Goal: Information Seeking & Learning: Check status

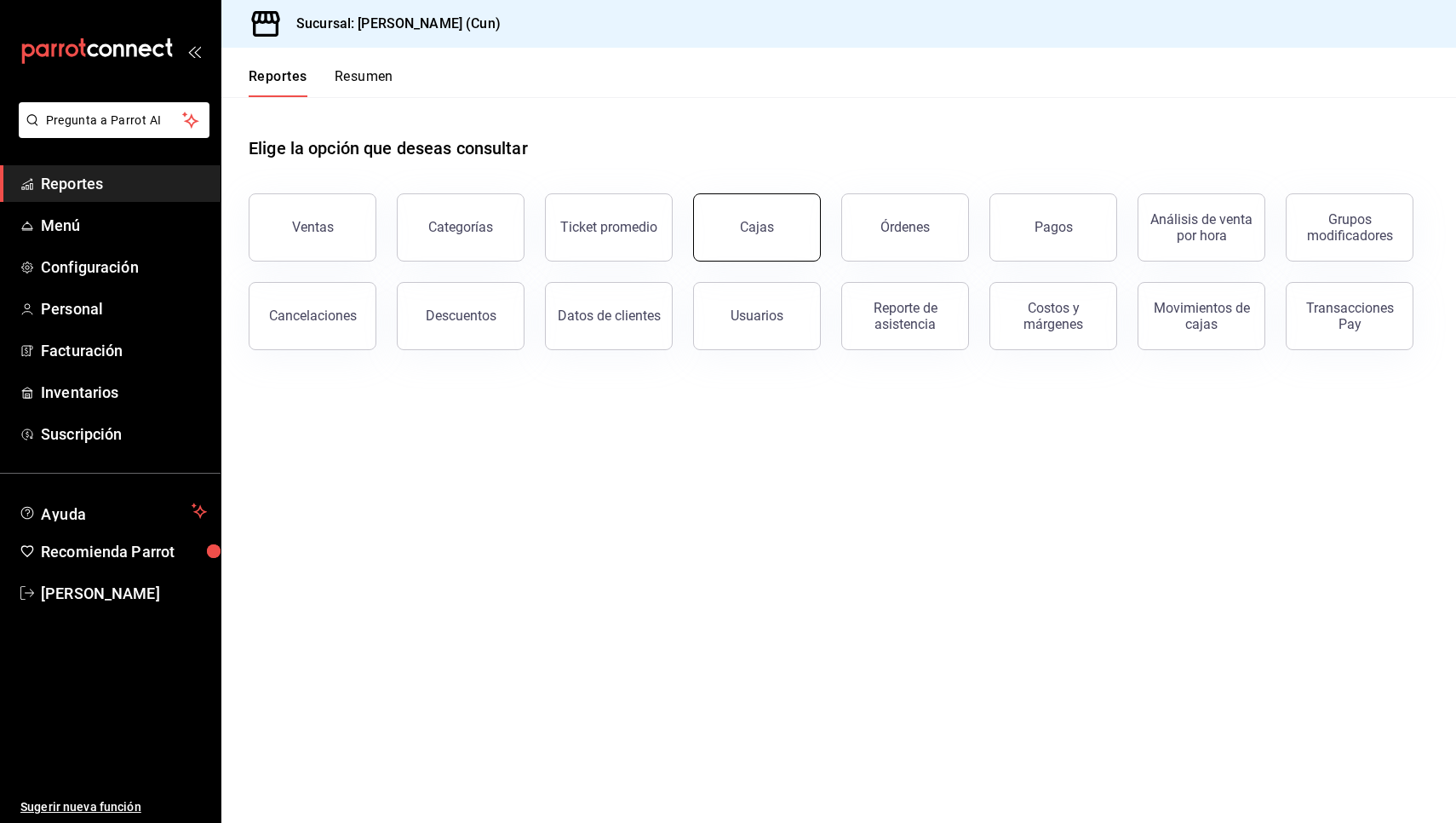
click at [800, 249] on link "Cajas" at bounding box center [756, 227] width 128 height 68
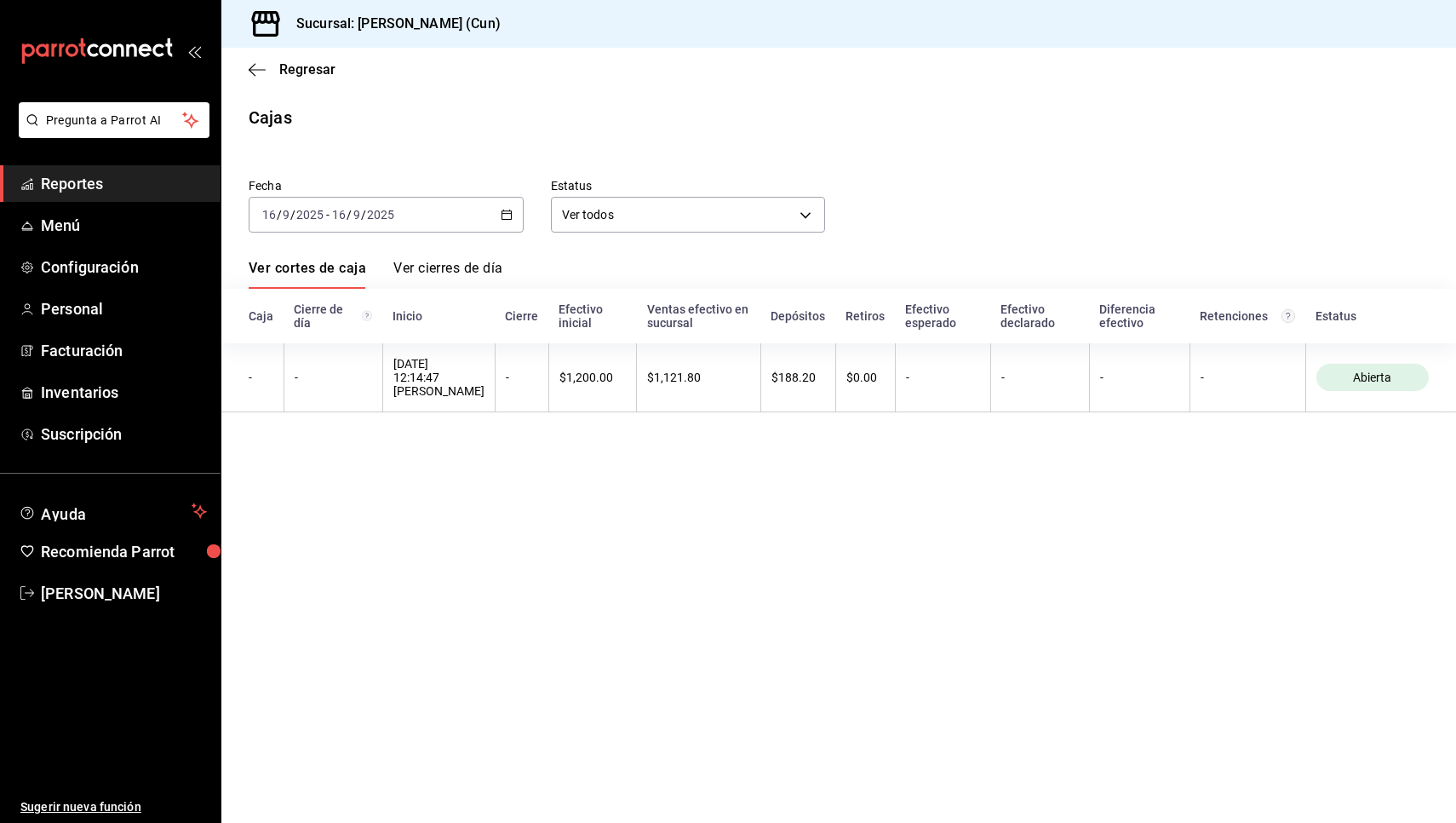
click at [71, 190] on span "Reportes" at bounding box center [124, 184] width 166 height 23
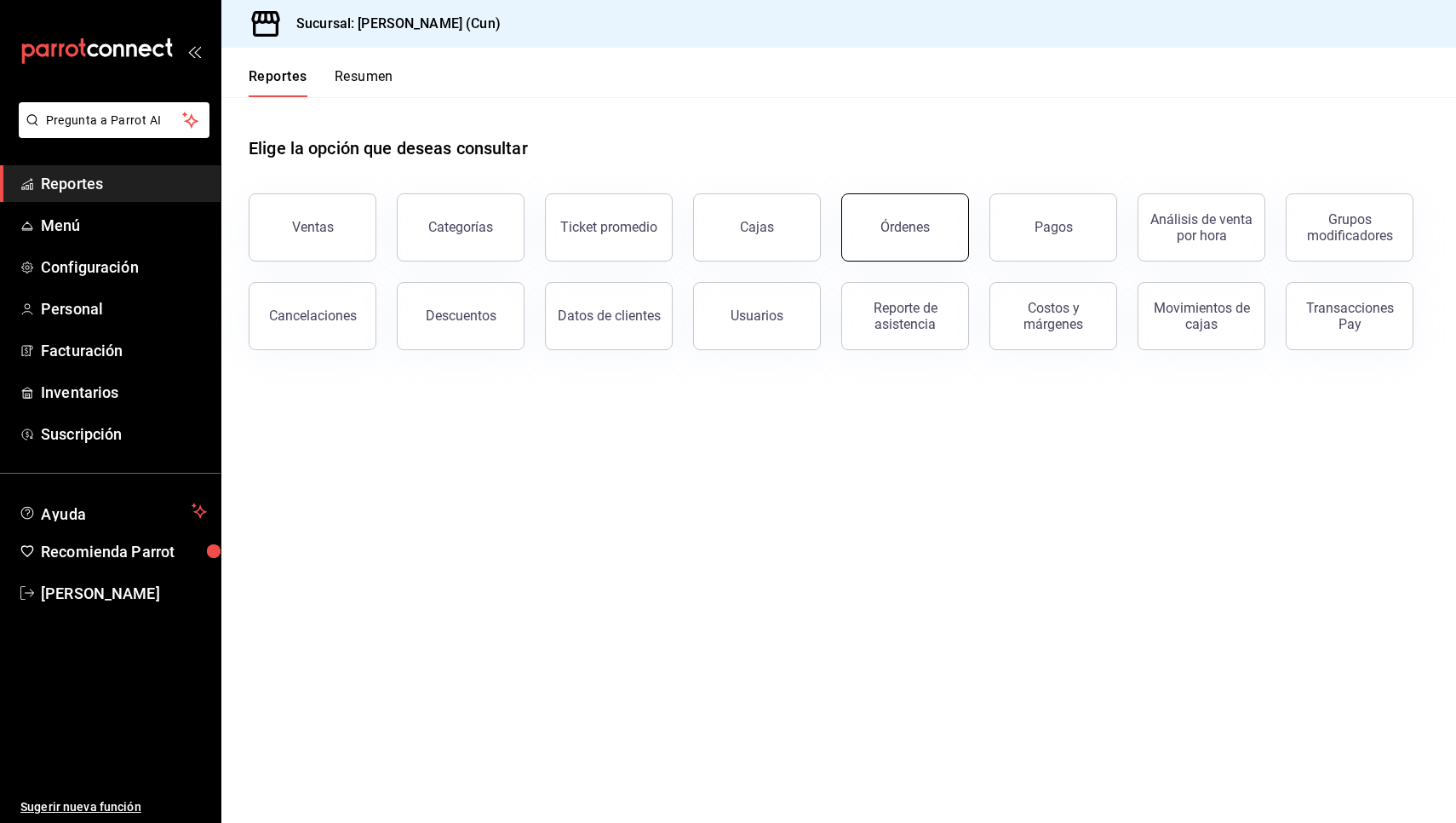
click at [944, 225] on button "Órdenes" at bounding box center [905, 227] width 128 height 68
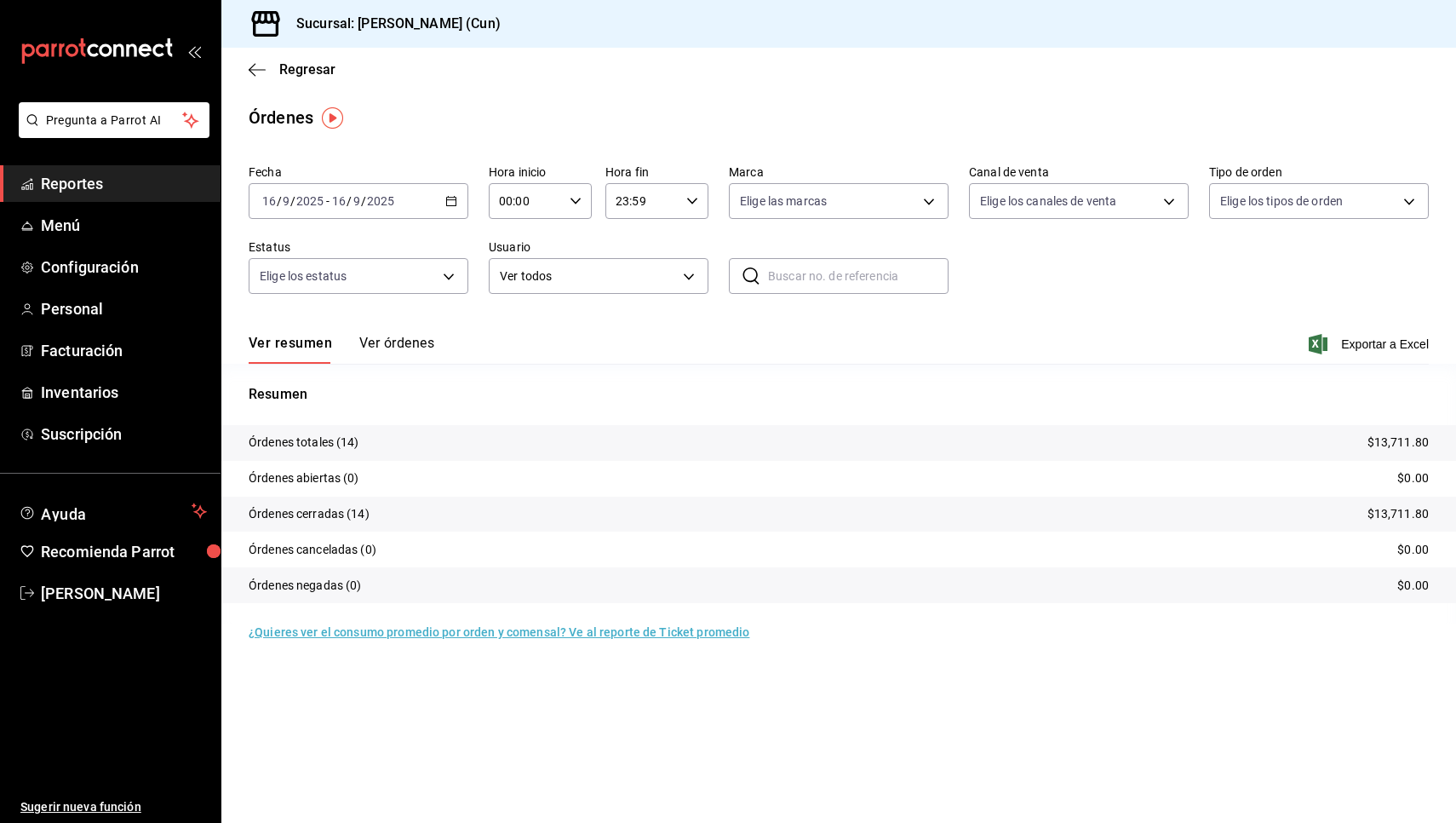
click at [297, 451] on p "Órdenes totales (14)" at bounding box center [304, 442] width 111 height 18
click at [417, 345] on button "Ver órdenes" at bounding box center [397, 349] width 75 height 29
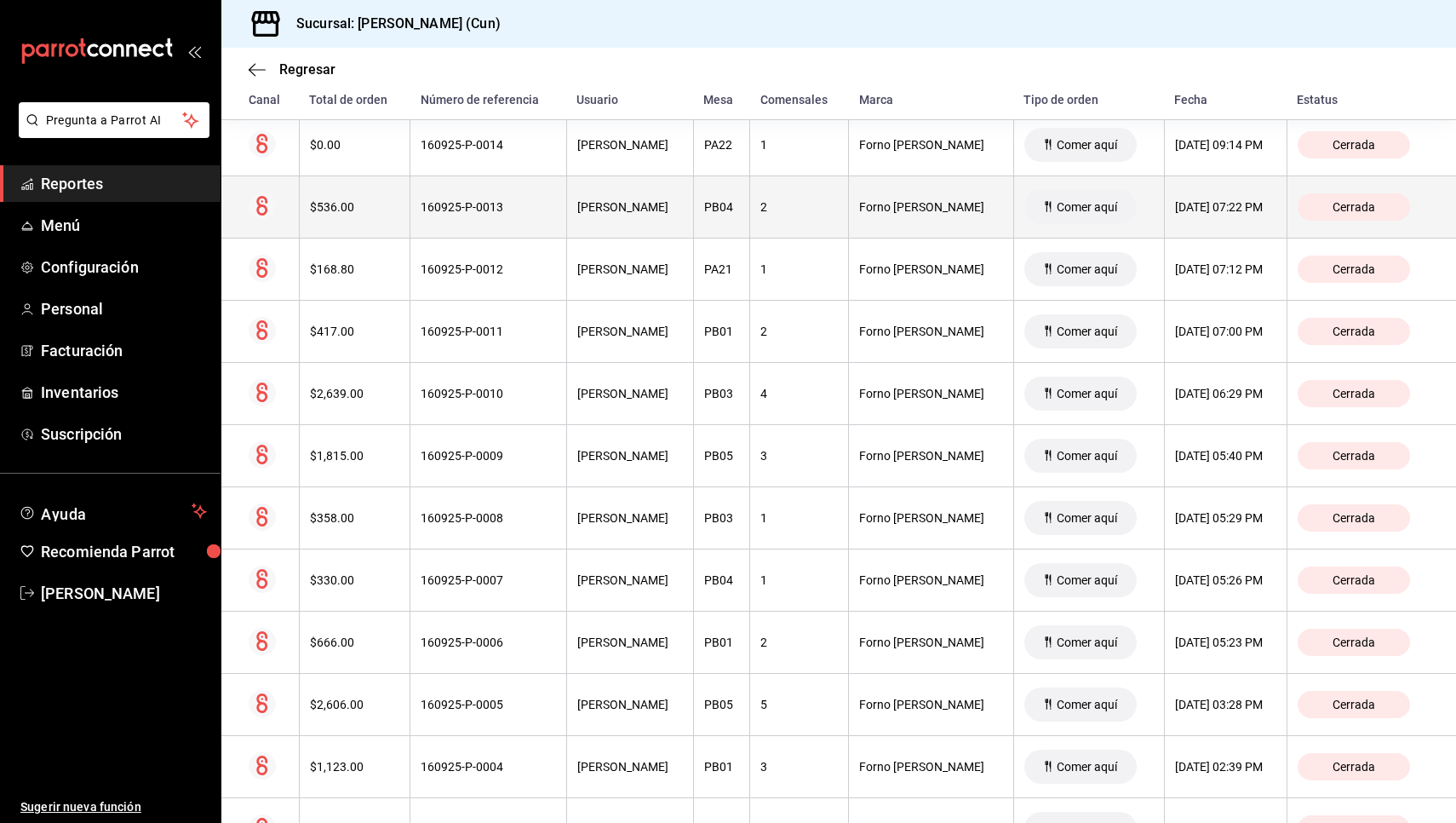
scroll to position [318, 0]
